Goal: Task Accomplishment & Management: Use online tool/utility

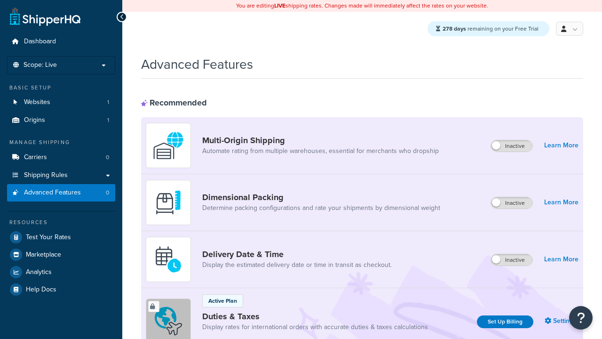
scroll to position [306, 0]
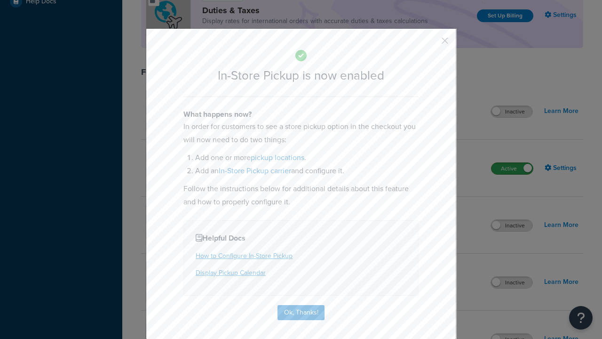
scroll to position [0, 0]
click at [431, 44] on button "button" at bounding box center [431, 44] width 2 height 2
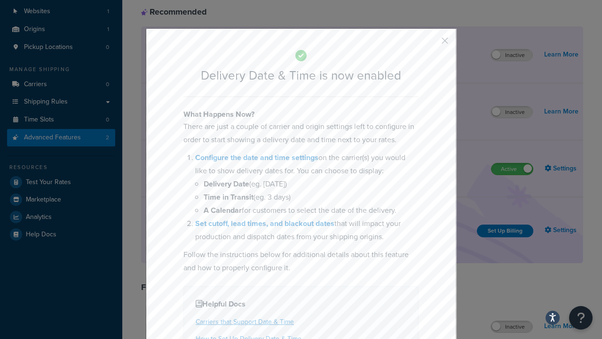
click at [431, 44] on button "button" at bounding box center [431, 44] width 2 height 2
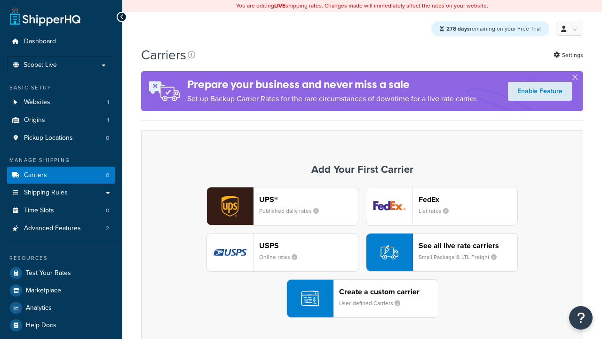
click at [362, 299] on div "Create a custom carrier User-defined Carriers" at bounding box center [388, 298] width 99 height 23
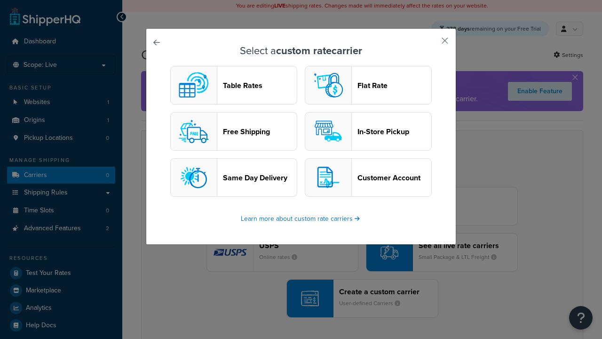
click at [369, 132] on header "In-Store Pickup" at bounding box center [395, 131] width 74 height 9
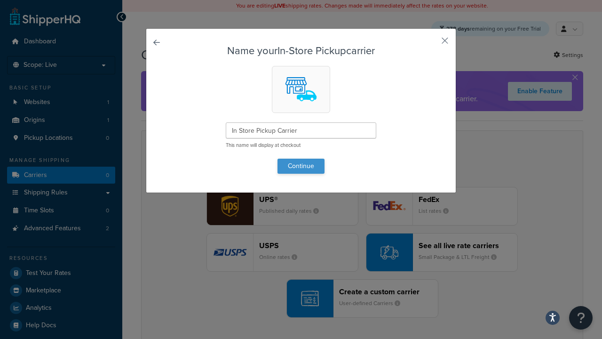
type input "In Store Pickup Carrier"
click at [301, 166] on button "Continue" at bounding box center [301, 166] width 47 height 15
click at [431, 44] on button "button" at bounding box center [431, 44] width 2 height 2
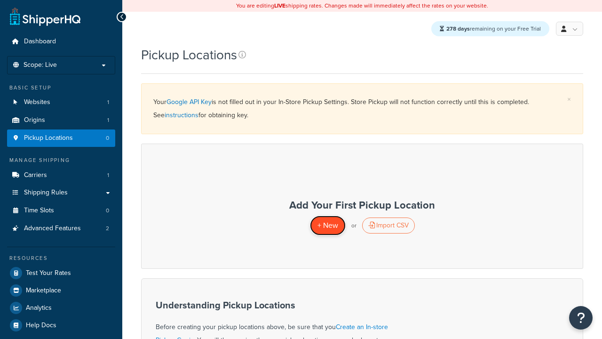
click at [328, 225] on span "+ New" at bounding box center [328, 225] width 21 height 11
